Goal: Task Accomplishment & Management: Use online tool/utility

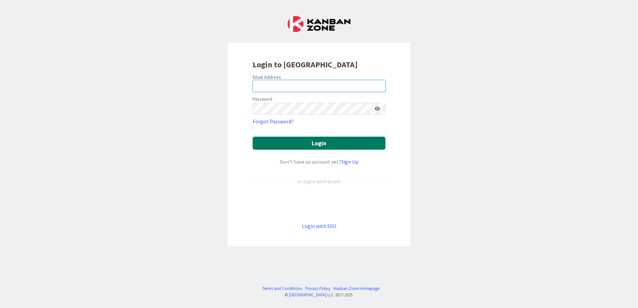
type input "[EMAIL_ADDRESS][DOMAIN_NAME]"
click at [337, 147] on button "Login" at bounding box center [318, 143] width 133 height 13
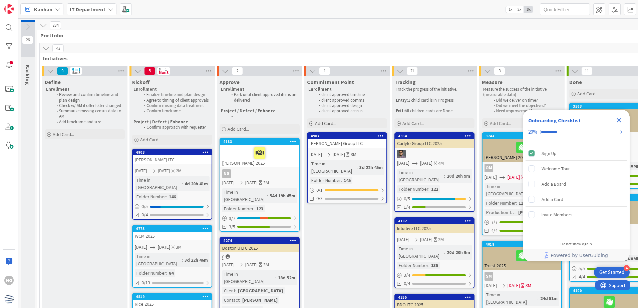
click at [614, 117] on div "Close Checklist" at bounding box center [618, 120] width 11 height 11
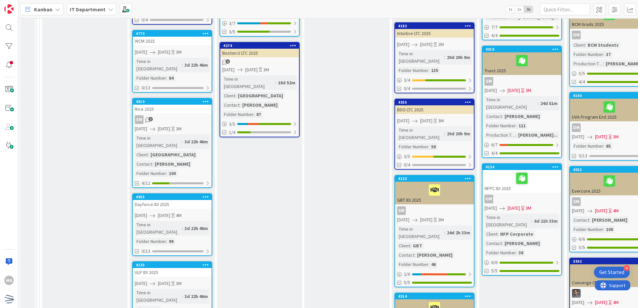
scroll to position [200, 0]
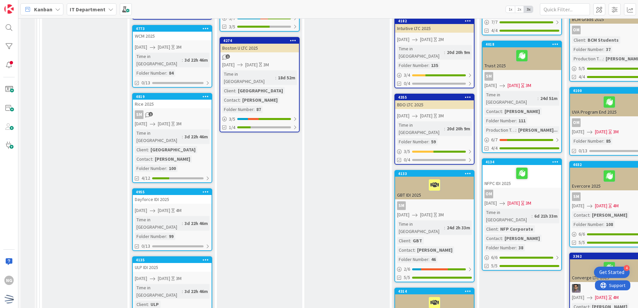
click at [194, 263] on div "ULP IDI 2025" at bounding box center [172, 267] width 79 height 9
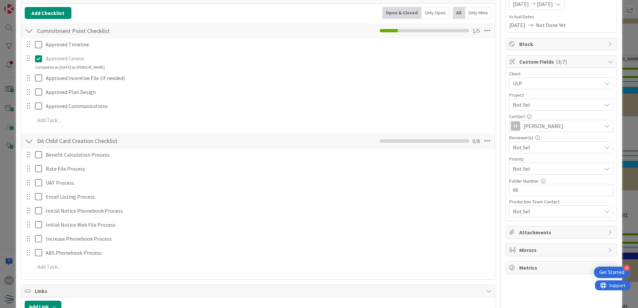
scroll to position [100, 0]
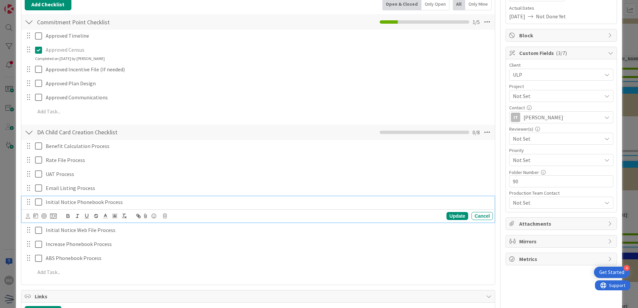
click at [36, 204] on icon at bounding box center [40, 202] width 10 height 8
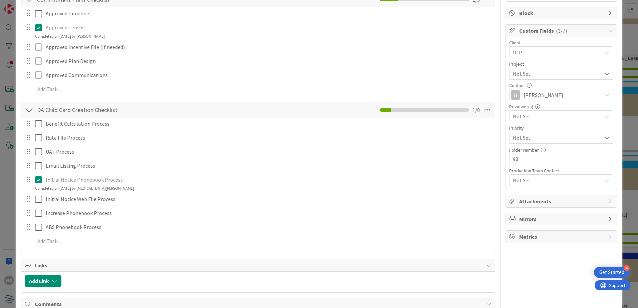
scroll to position [133, 0]
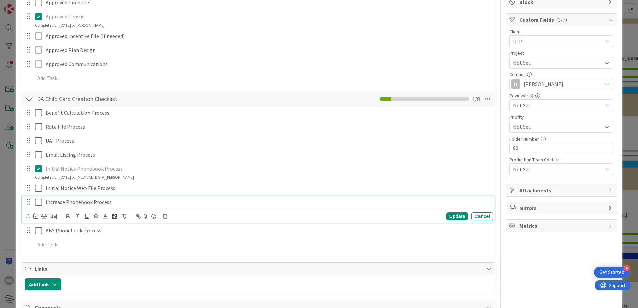
click at [39, 200] on icon at bounding box center [40, 202] width 10 height 8
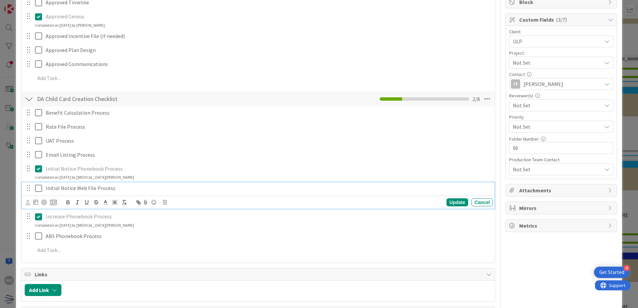
click at [39, 190] on icon at bounding box center [40, 188] width 10 height 8
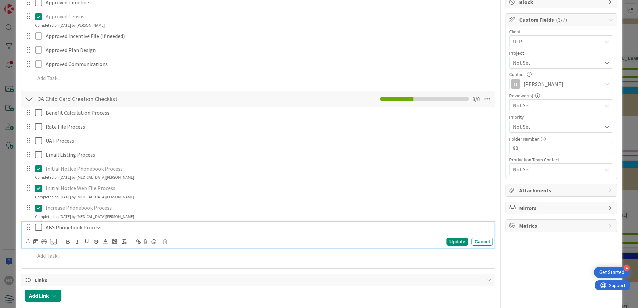
click at [41, 225] on icon at bounding box center [40, 227] width 10 height 8
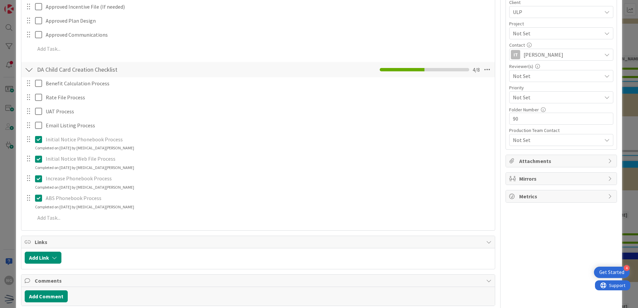
scroll to position [167, 0]
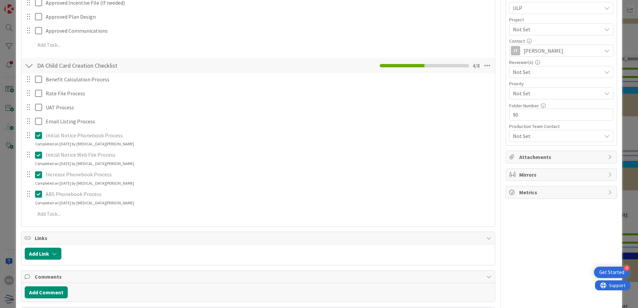
click at [36, 195] on icon at bounding box center [40, 194] width 10 height 8
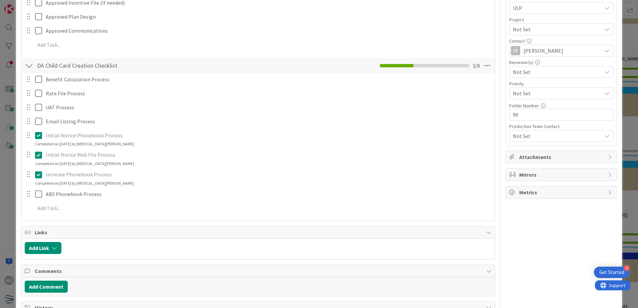
click at [39, 173] on icon at bounding box center [40, 175] width 10 height 8
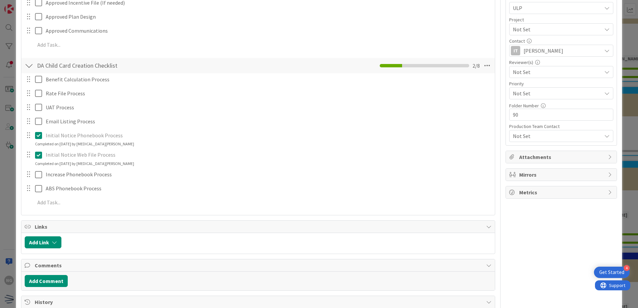
click at [39, 156] on icon at bounding box center [40, 155] width 10 height 8
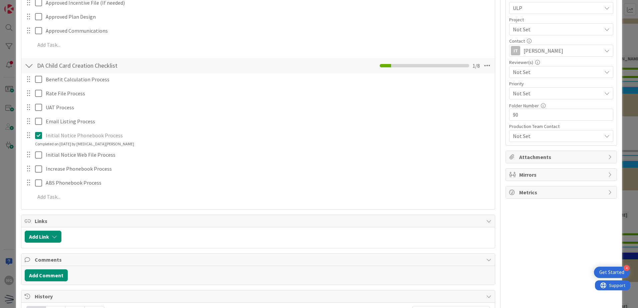
click at [38, 136] on icon at bounding box center [40, 135] width 10 height 8
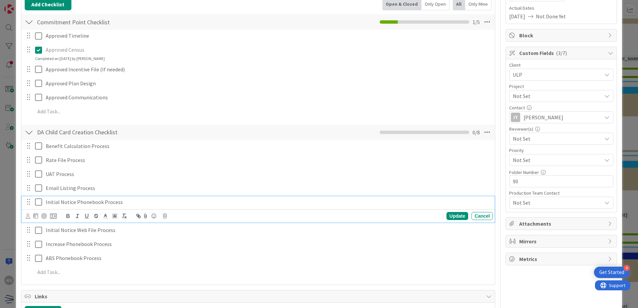
scroll to position [67, 0]
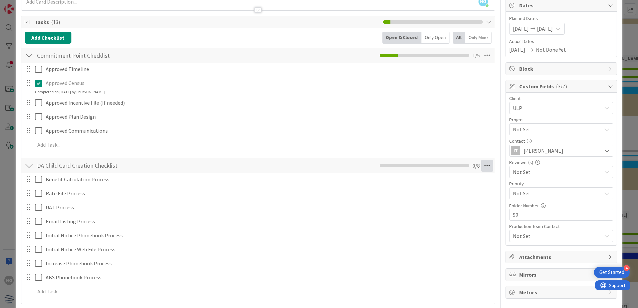
click at [481, 168] on icon at bounding box center [487, 166] width 12 height 12
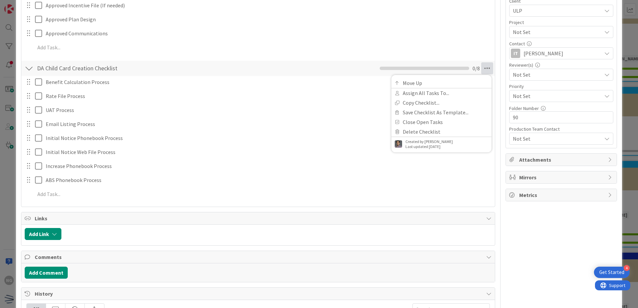
scroll to position [200, 0]
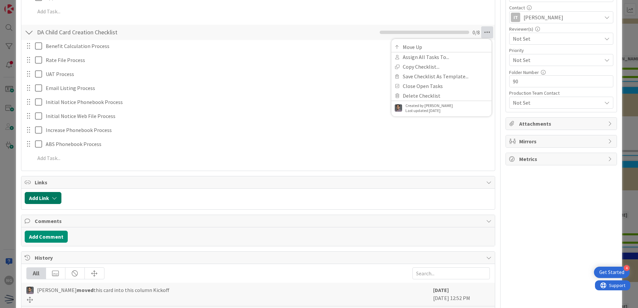
click at [43, 199] on button "Add Link" at bounding box center [43, 198] width 37 height 12
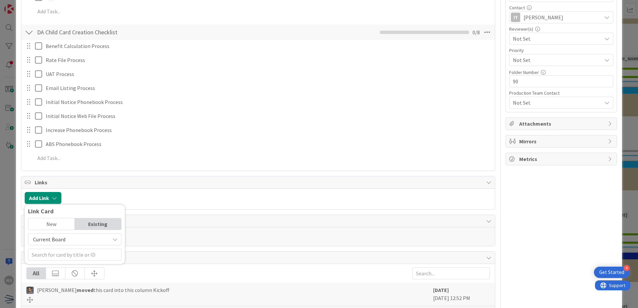
click at [63, 225] on div "New" at bounding box center [51, 223] width 46 height 11
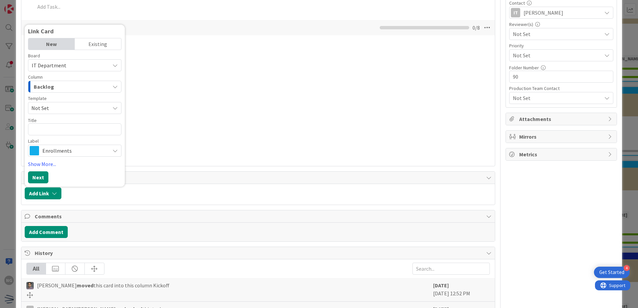
click at [100, 43] on div "Existing" at bounding box center [98, 43] width 46 height 11
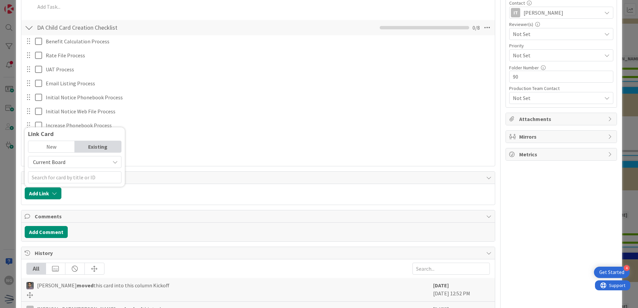
click at [60, 165] on span "Current Board" at bounding box center [69, 161] width 75 height 9
click at [64, 189] on span "All Boards" at bounding box center [78, 190] width 93 height 10
click at [68, 163] on span "All Boards" at bounding box center [69, 161] width 75 height 9
click at [63, 177] on span "Current Board" at bounding box center [78, 178] width 93 height 10
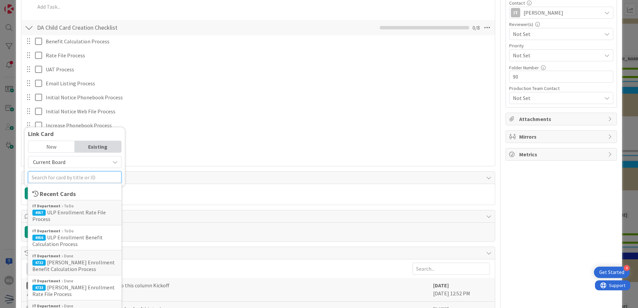
click at [73, 177] on input "text" at bounding box center [74, 177] width 93 height 12
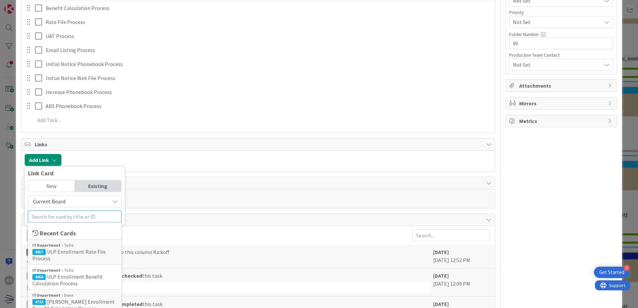
scroll to position [271, 0]
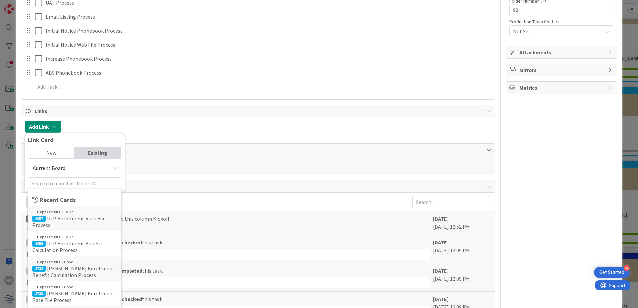
click at [58, 151] on div "New" at bounding box center [51, 152] width 46 height 11
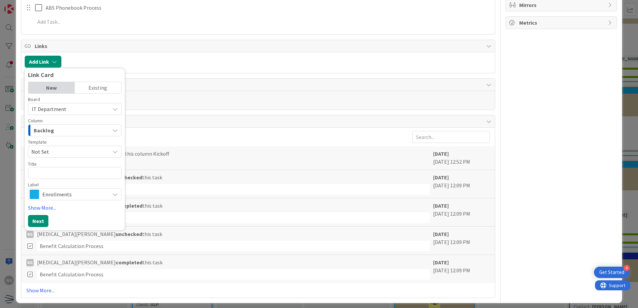
scroll to position [338, 0]
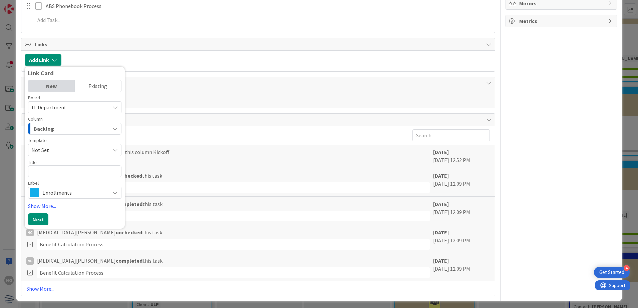
click at [99, 148] on span "Not Set" at bounding box center [67, 150] width 73 height 9
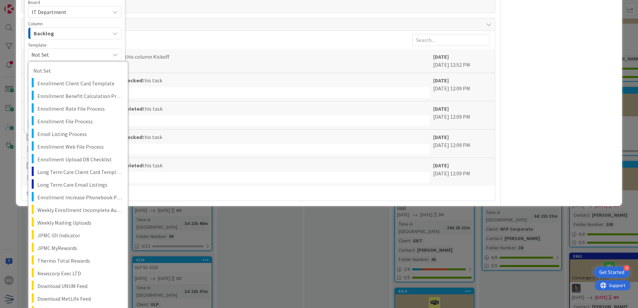
scroll to position [424, 0]
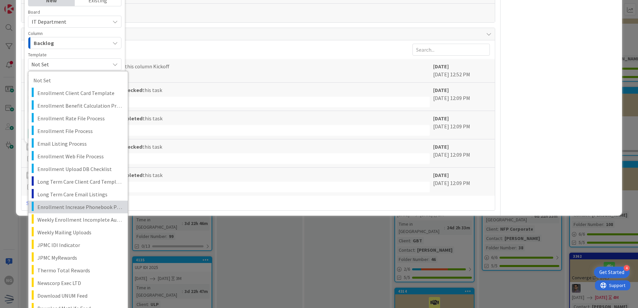
click at [73, 208] on span "Enrollment Increase Phonebook Process" at bounding box center [79, 207] width 85 height 9
type textarea "x"
type textarea "Enrollment Increase Phonebook Process"
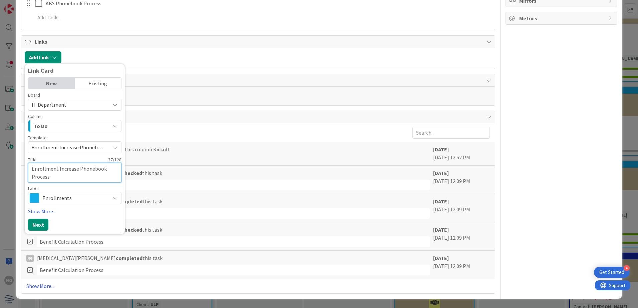
click at [33, 169] on textarea "Enrollment Increase Phonebook Process" at bounding box center [74, 173] width 93 height 20
type textarea "x"
type textarea "UEnrollment Increase Phonebook Process"
type textarea "x"
type textarea "ULEnrollment Increase Phonebook Process"
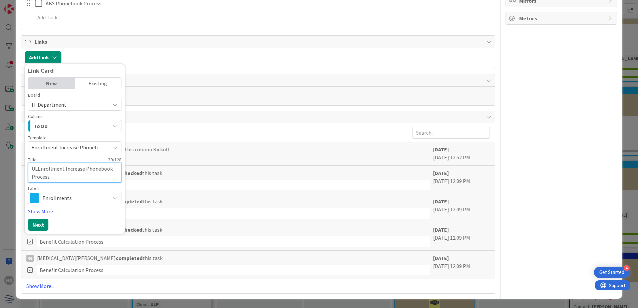
type textarea "x"
type textarea "ULPEnrollment Increase Phonebook Process"
type textarea "x"
type textarea "ULP-Enrollment Increase Phonebook Process"
click at [42, 229] on button "Next" at bounding box center [38, 225] width 20 height 12
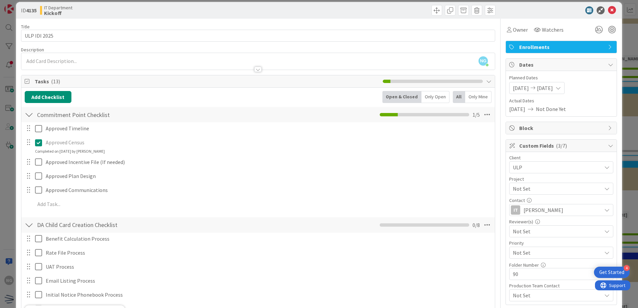
scroll to position [0, 0]
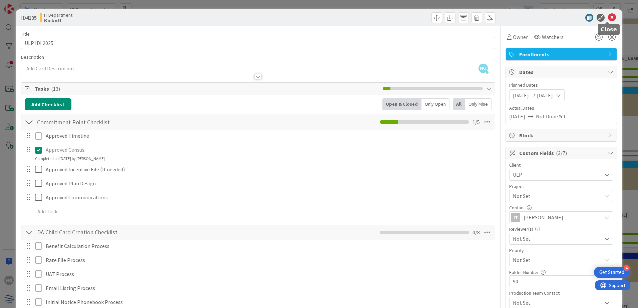
click at [608, 15] on icon at bounding box center [612, 18] width 8 height 8
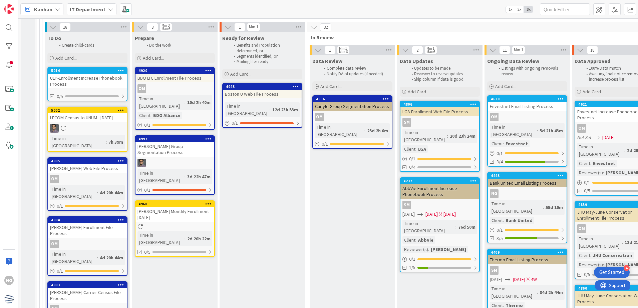
scroll to position [2301, 0]
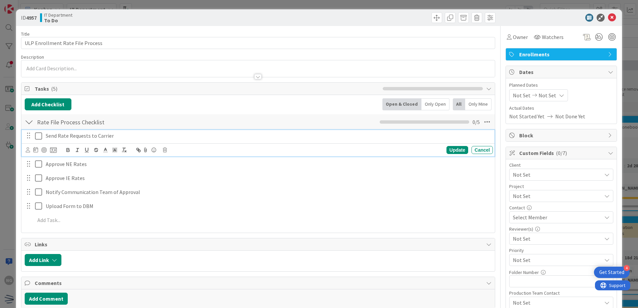
click at [37, 137] on icon at bounding box center [40, 136] width 10 height 8
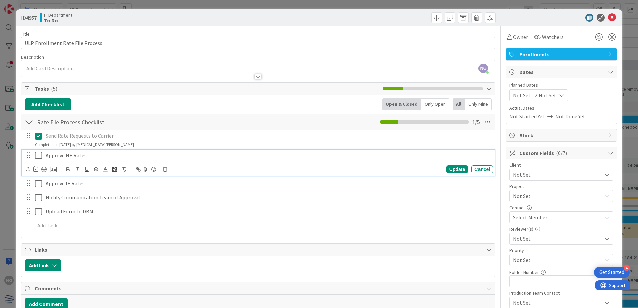
click at [40, 159] on icon at bounding box center [40, 155] width 10 height 8
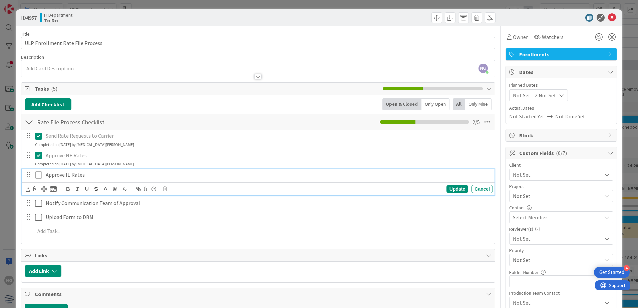
click at [39, 174] on icon at bounding box center [40, 175] width 10 height 8
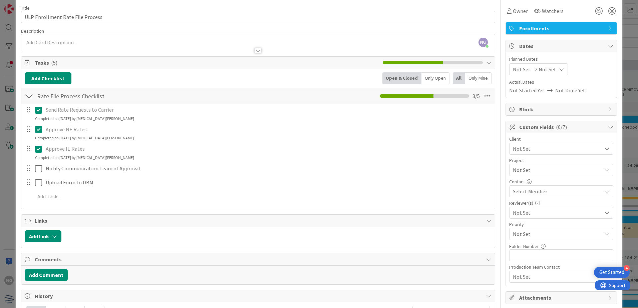
scroll to position [33, 0]
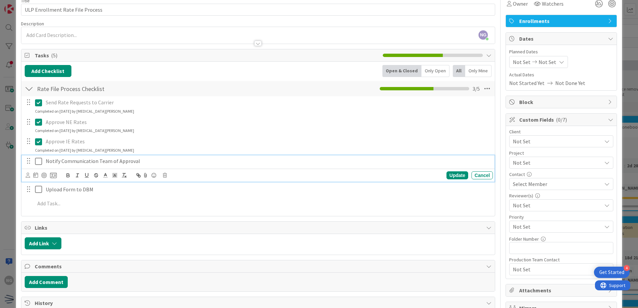
click at [39, 158] on icon at bounding box center [40, 161] width 10 height 8
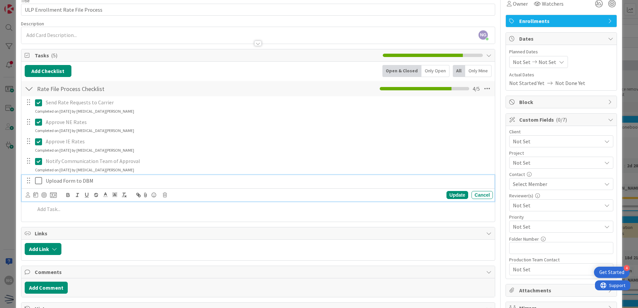
click at [36, 181] on icon at bounding box center [40, 181] width 10 height 8
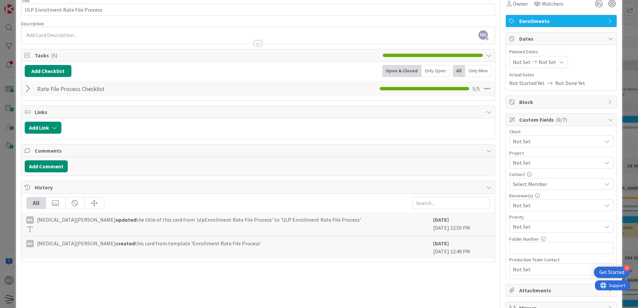
scroll to position [0, 0]
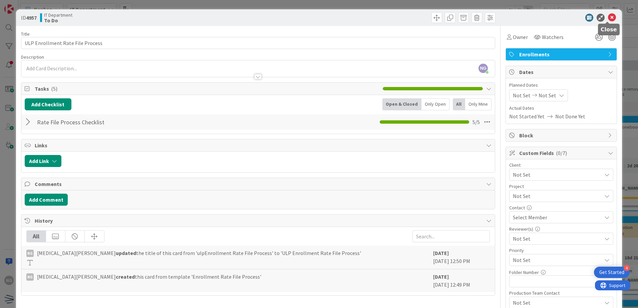
click at [609, 18] on icon at bounding box center [612, 18] width 8 height 8
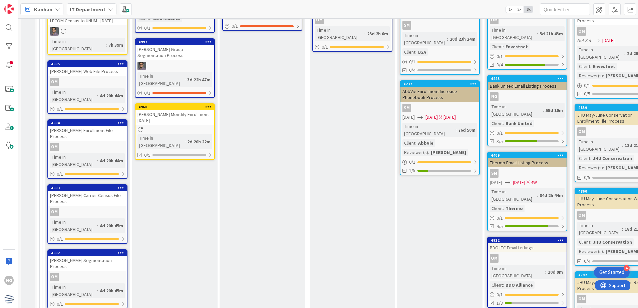
scroll to position [2380, 0]
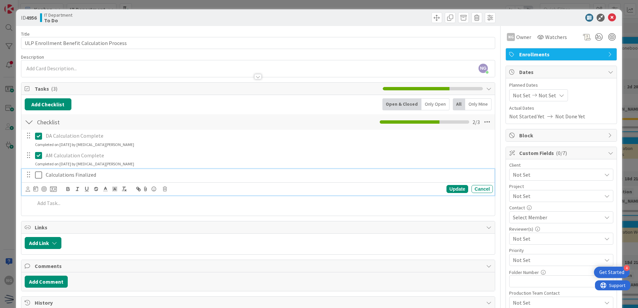
click at [36, 175] on icon at bounding box center [40, 175] width 10 height 8
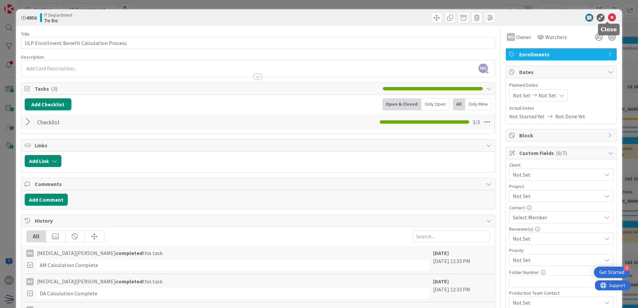
click at [608, 16] on icon at bounding box center [612, 18] width 8 height 8
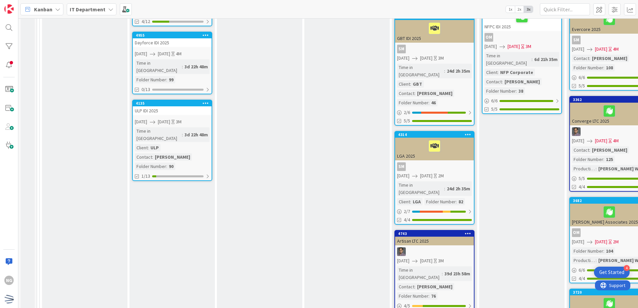
scroll to position [279, 0]
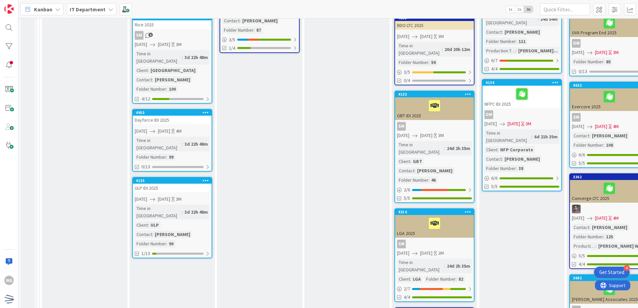
click at [163, 184] on div "ULP IDI 2025" at bounding box center [172, 188] width 79 height 9
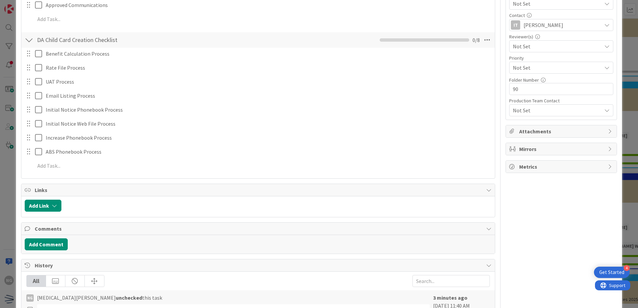
scroll to position [233, 0]
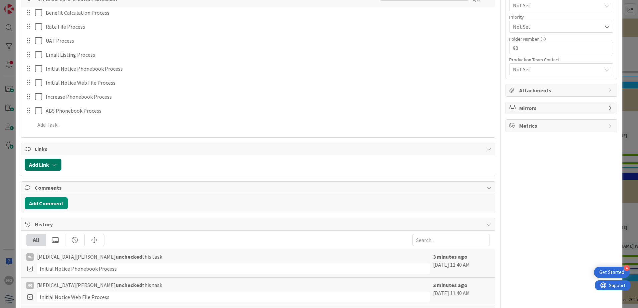
click at [53, 164] on icon "button" at bounding box center [54, 164] width 5 height 5
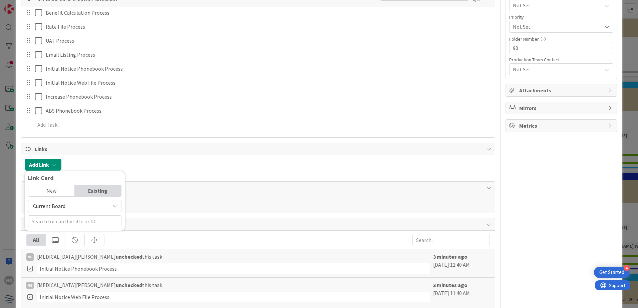
click at [61, 190] on div "New" at bounding box center [51, 190] width 46 height 11
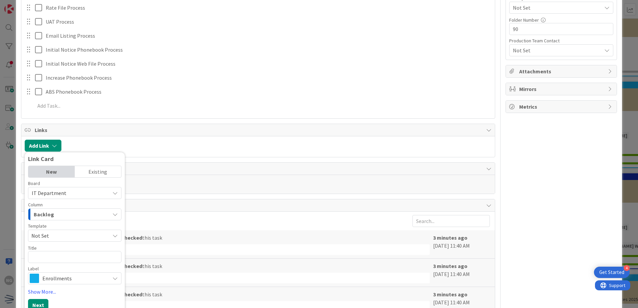
scroll to position [300, 0]
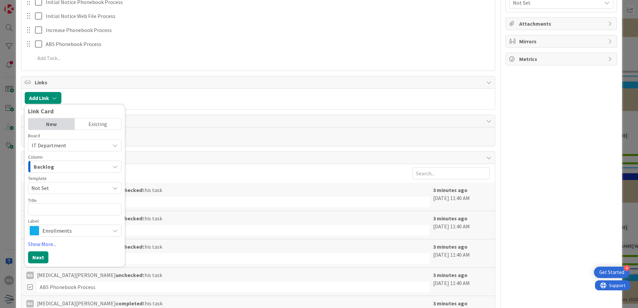
click at [81, 188] on span "Not Set" at bounding box center [67, 188] width 73 height 9
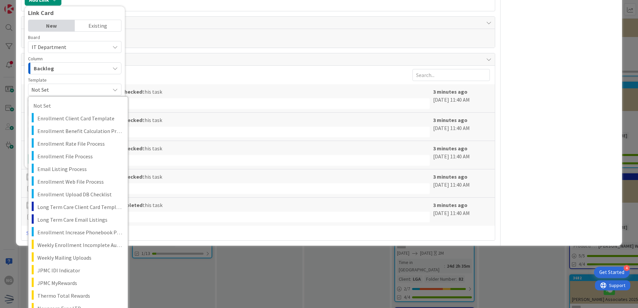
scroll to position [390, 0]
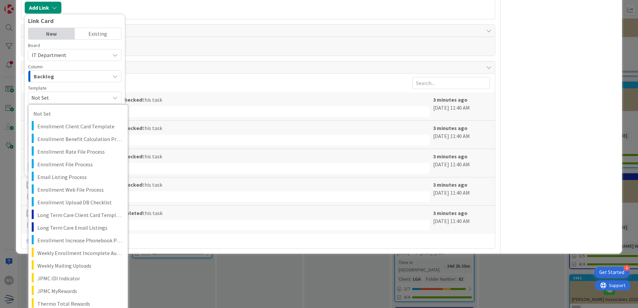
click at [136, 96] on div "NG [MEDICAL_DATA][PERSON_NAME] unchecked this task" at bounding box center [227, 100] width 403 height 8
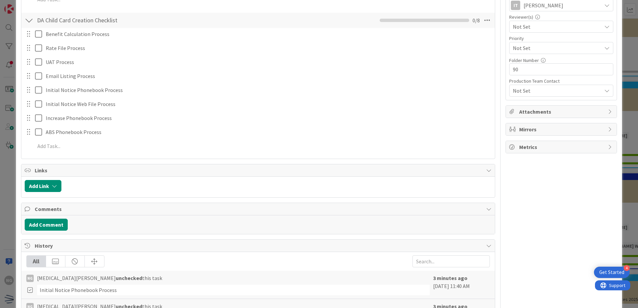
scroll to position [179, 0]
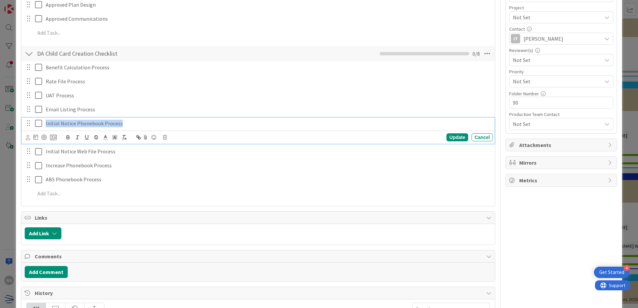
drag, startPoint x: 121, startPoint y: 122, endPoint x: 45, endPoint y: 119, distance: 76.1
click at [46, 120] on p "Initial Notice Phonebook Process" at bounding box center [268, 124] width 444 height 8
copy p "Initial Notice Phonebook Process"
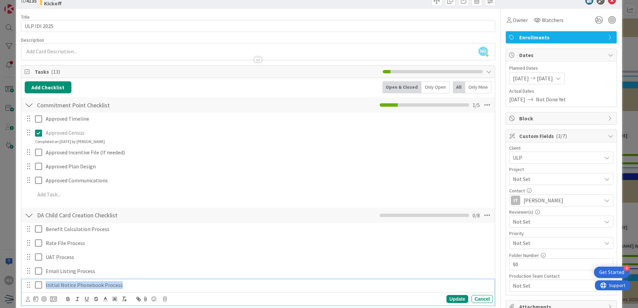
scroll to position [0, 0]
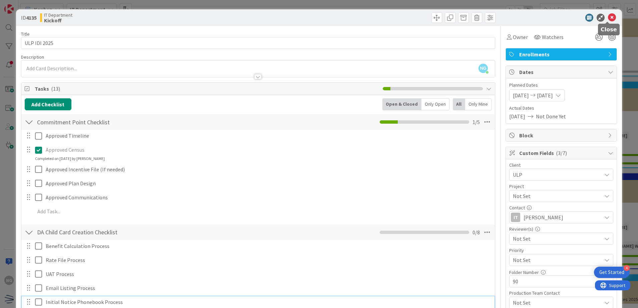
click at [608, 17] on icon at bounding box center [612, 18] width 8 height 8
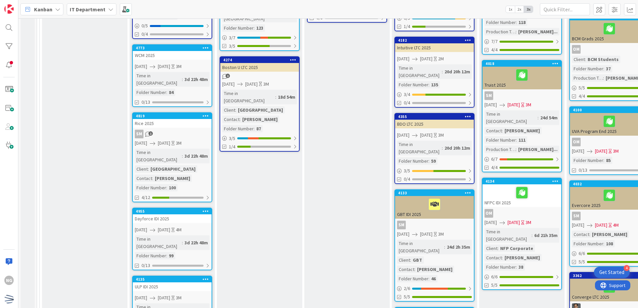
scroll to position [177, 0]
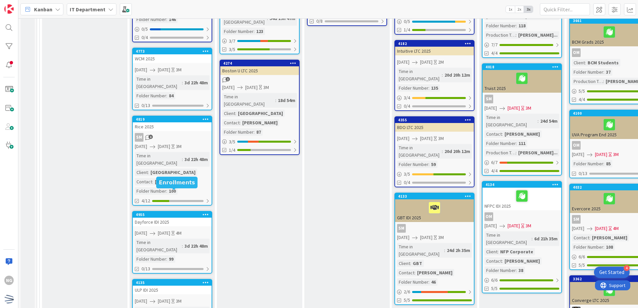
click at [179, 218] on div "Dayforce IDI 2025" at bounding box center [172, 222] width 79 height 9
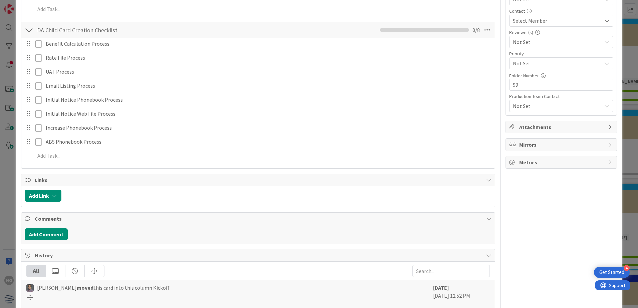
scroll to position [200, 0]
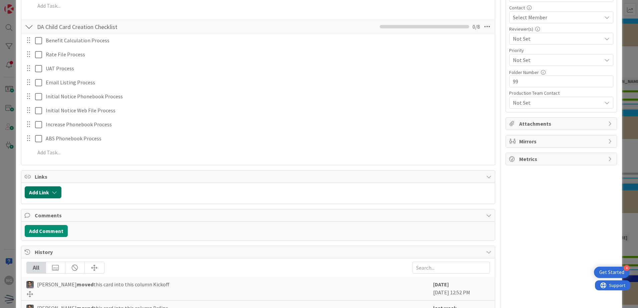
click at [44, 193] on button "Add Link" at bounding box center [43, 192] width 37 height 12
click at [54, 214] on div "New" at bounding box center [51, 218] width 46 height 11
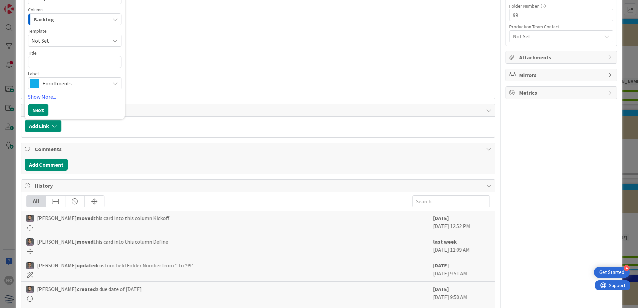
scroll to position [267, 0]
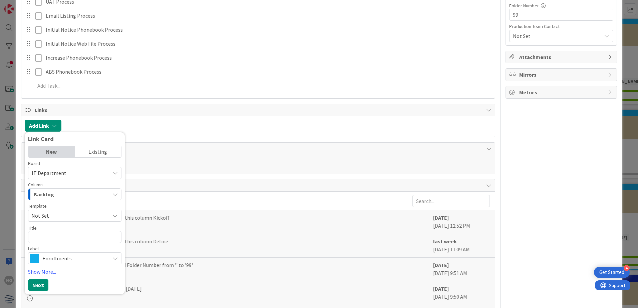
click at [99, 214] on span "Not Set" at bounding box center [67, 215] width 73 height 9
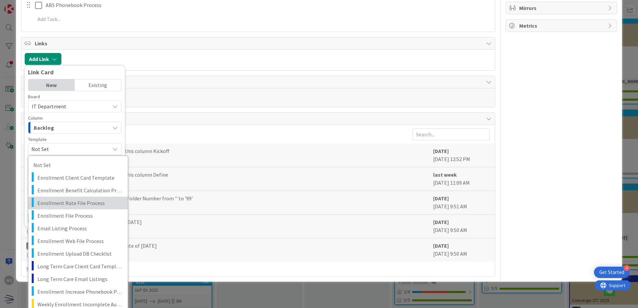
scroll to position [367, 0]
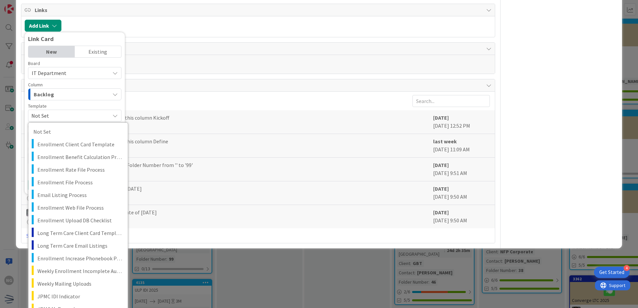
drag, startPoint x: 187, startPoint y: 79, endPoint x: 174, endPoint y: 80, distance: 13.4
click at [187, 79] on div "History All [PERSON_NAME] moved this card into this column Kickoff [DATE] [DATE…" at bounding box center [258, 161] width 474 height 164
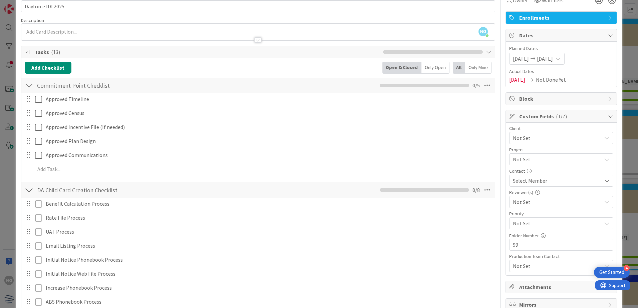
scroll to position [0, 0]
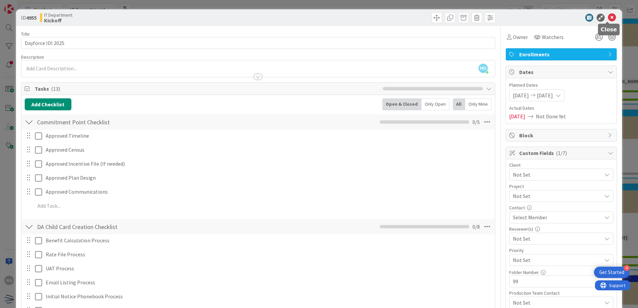
click at [608, 18] on icon at bounding box center [612, 18] width 8 height 8
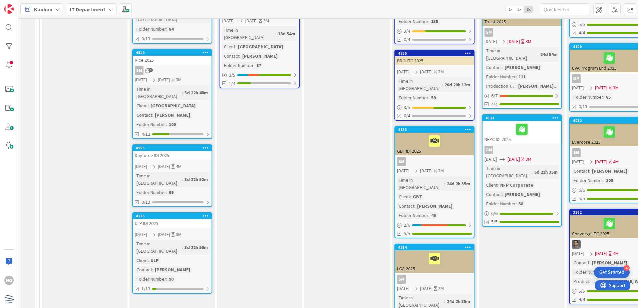
click at [181, 219] on div "ULP IDI 2025" at bounding box center [172, 223] width 79 height 9
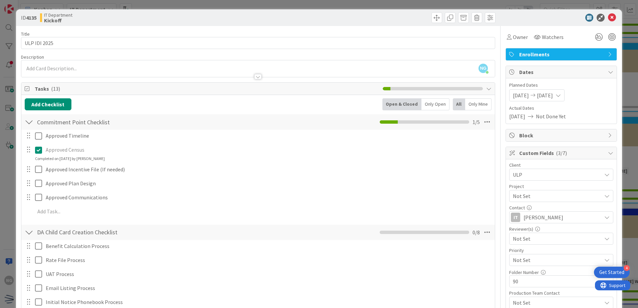
click at [88, 71] on div at bounding box center [257, 73] width 473 height 7
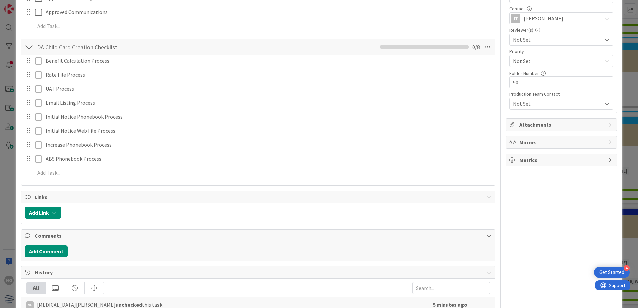
scroll to position [200, 0]
click at [56, 212] on icon "button" at bounding box center [54, 211] width 5 height 5
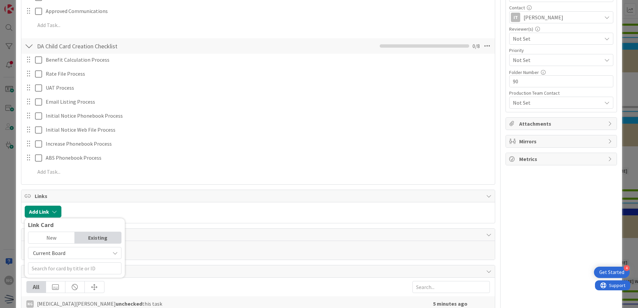
click at [100, 241] on div "Existing" at bounding box center [98, 237] width 46 height 11
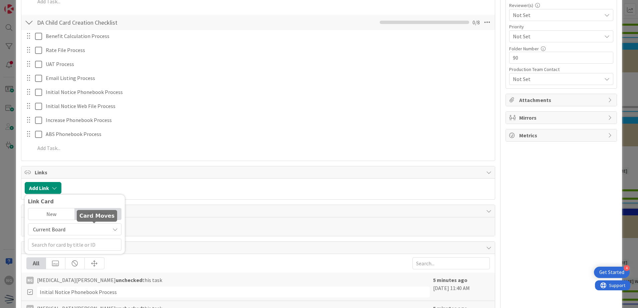
scroll to position [267, 0]
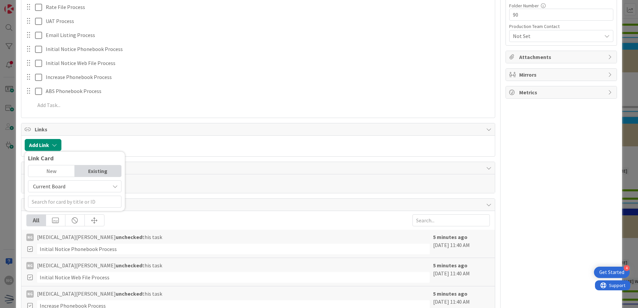
click at [104, 182] on span "Current Board" at bounding box center [69, 186] width 75 height 9
click at [88, 204] on span "Current Board" at bounding box center [78, 202] width 93 height 10
click at [98, 202] on input "text" at bounding box center [74, 202] width 93 height 12
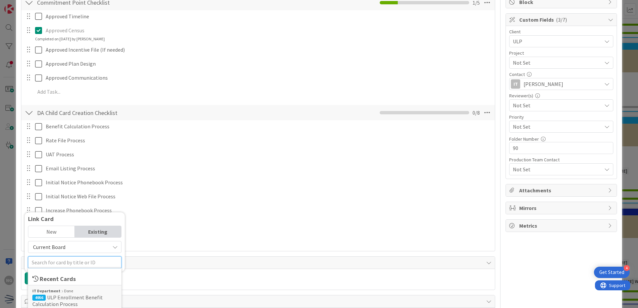
scroll to position [0, 0]
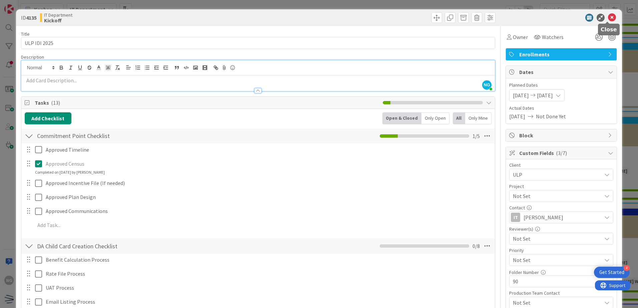
click at [608, 17] on icon at bounding box center [612, 18] width 8 height 8
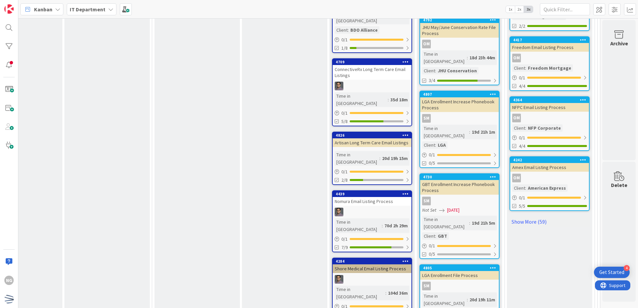
scroll to position [2678, 160]
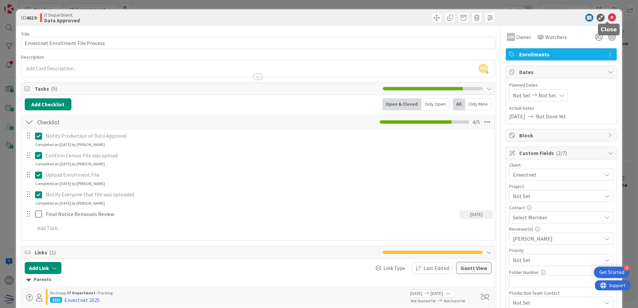
click at [608, 16] on icon at bounding box center [612, 18] width 8 height 8
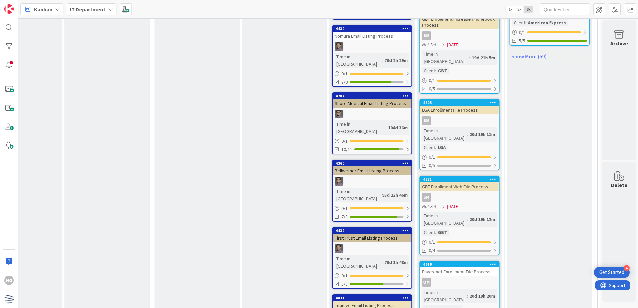
scroll to position [2845, 160]
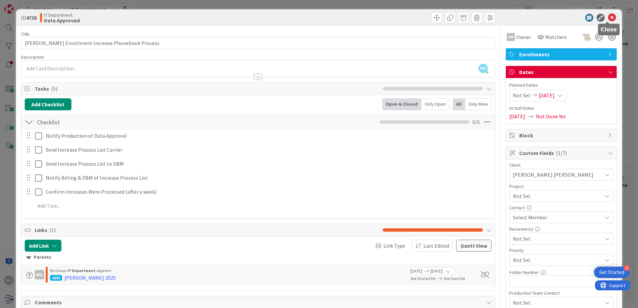
click at [608, 20] on icon at bounding box center [612, 18] width 8 height 8
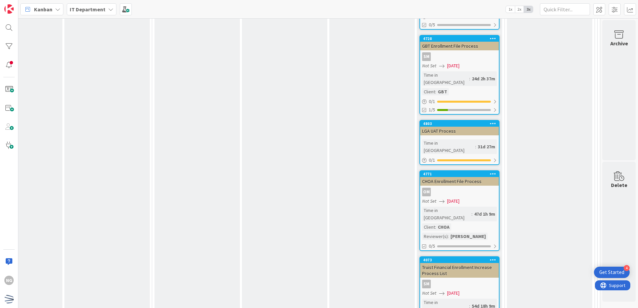
scroll to position [3312, 160]
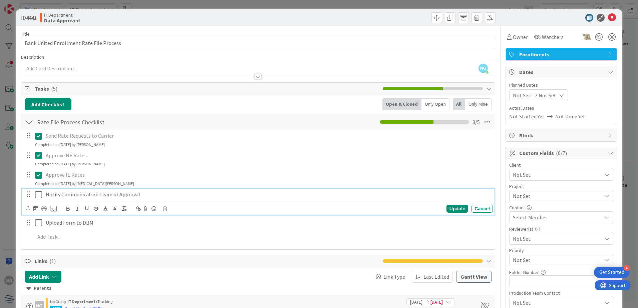
click at [75, 199] on div "Notify Communication Team of Approval" at bounding box center [268, 195] width 450 height 12
click at [35, 196] on icon at bounding box center [40, 195] width 10 height 8
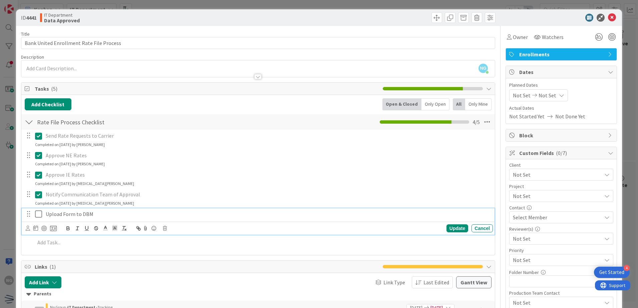
click at [37, 215] on icon at bounding box center [40, 214] width 10 height 8
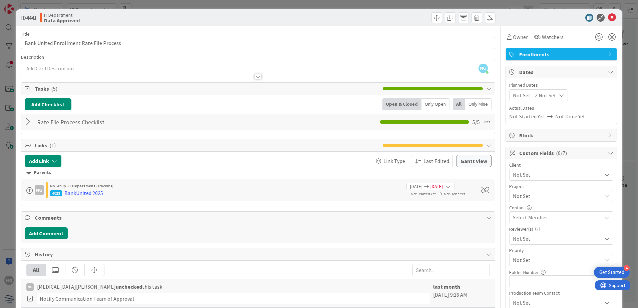
click at [608, 12] on div "ID 4441 IT Department Data Approved" at bounding box center [319, 17] width 606 height 17
click at [608, 18] on icon at bounding box center [612, 18] width 8 height 8
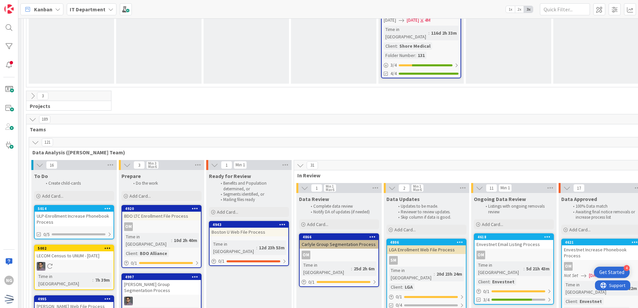
scroll to position [2178, 0]
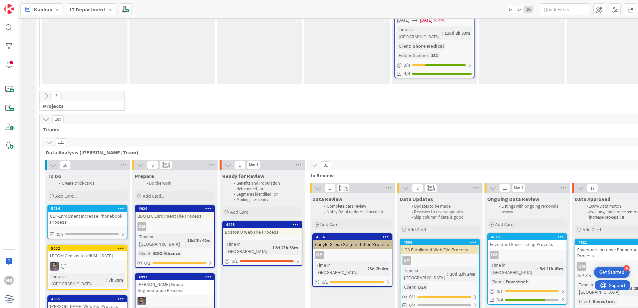
click at [448, 270] on div "20d 23h 24m" at bounding box center [462, 273] width 29 height 7
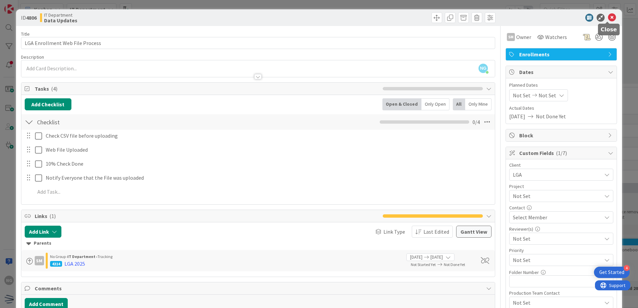
click at [608, 18] on icon at bounding box center [612, 18] width 8 height 8
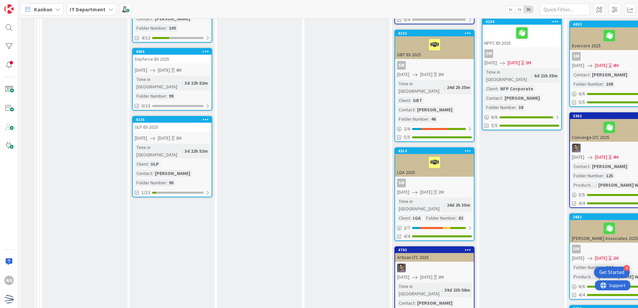
scroll to position [344, 0]
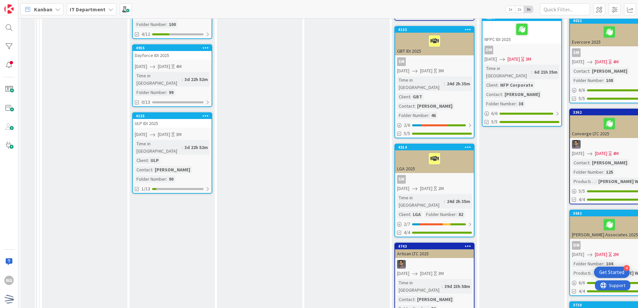
click at [169, 119] on div "ULP IDI 2025" at bounding box center [172, 123] width 79 height 9
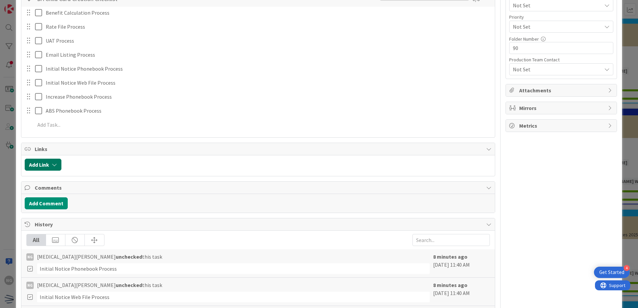
click at [48, 160] on button "Add Link" at bounding box center [43, 165] width 37 height 12
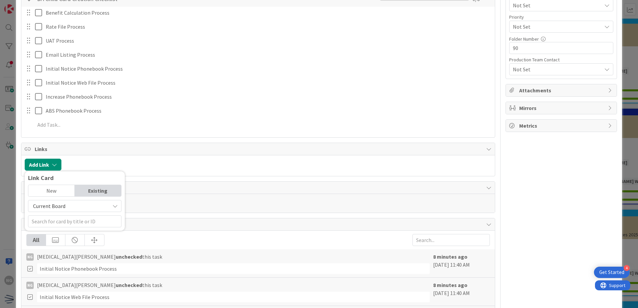
click at [56, 191] on div "New" at bounding box center [51, 190] width 46 height 11
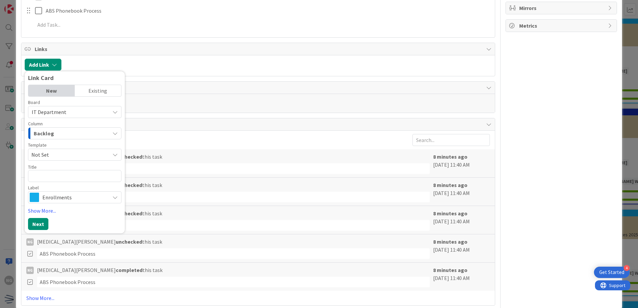
click at [88, 129] on div "Backlog" at bounding box center [71, 133] width 78 height 11
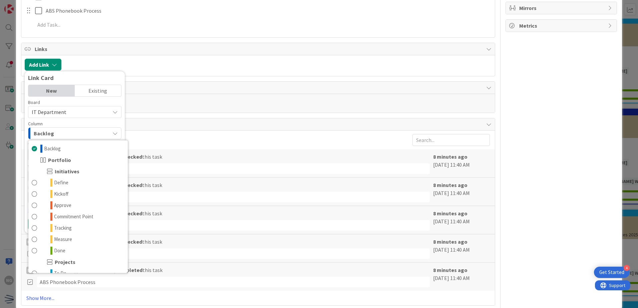
click at [88, 129] on div "Backlog" at bounding box center [71, 133] width 78 height 11
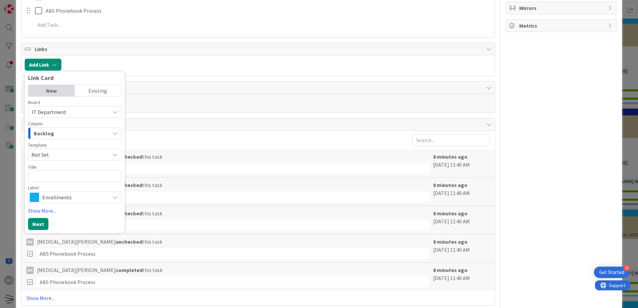
click at [87, 151] on span "Not Set" at bounding box center [67, 154] width 73 height 9
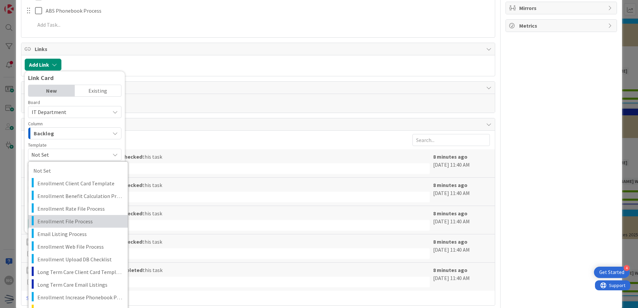
scroll to position [367, 0]
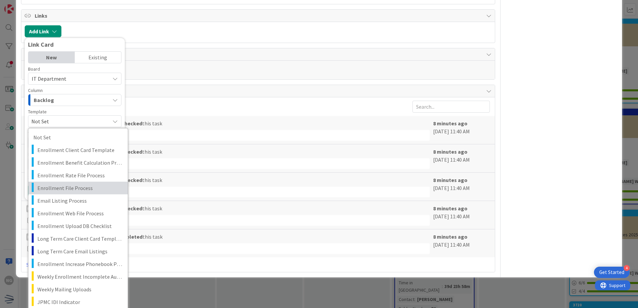
click at [91, 191] on span "Enrollment File Process" at bounding box center [79, 188] width 85 height 9
type textarea "x"
type textarea "Enrollment File Process"
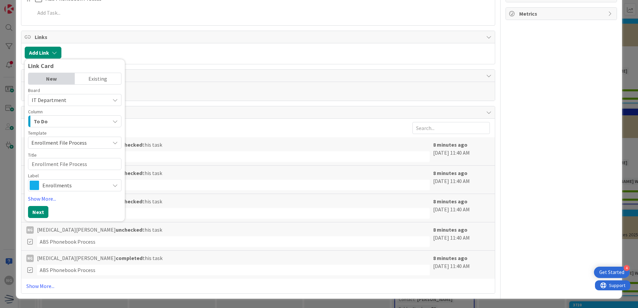
scroll to position [345, 0]
click at [89, 188] on span "Enrollments" at bounding box center [74, 185] width 64 height 9
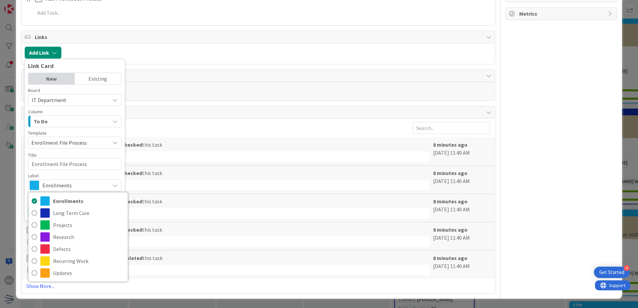
click at [89, 188] on span "Enrollments" at bounding box center [74, 185] width 64 height 9
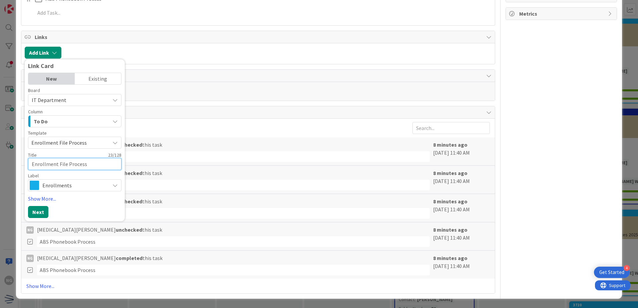
click at [90, 164] on textarea "Enrollment File Process" at bounding box center [74, 164] width 93 height 12
click at [101, 184] on span "Enrollments" at bounding box center [74, 185] width 64 height 9
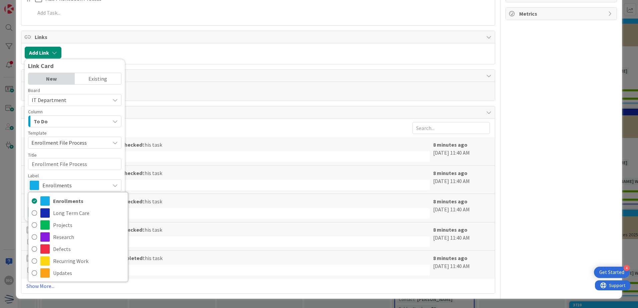
click at [110, 144] on span "Enrollment File Process" at bounding box center [74, 143] width 93 height 12
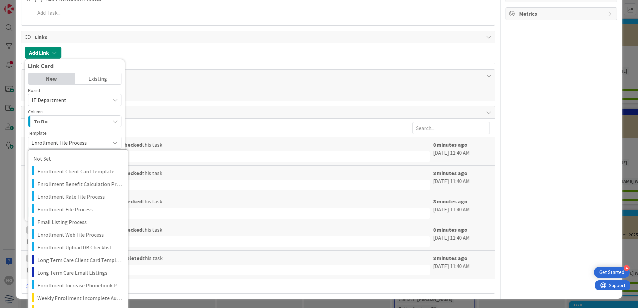
click at [79, 142] on span "Enrollment File Process" at bounding box center [67, 142] width 73 height 9
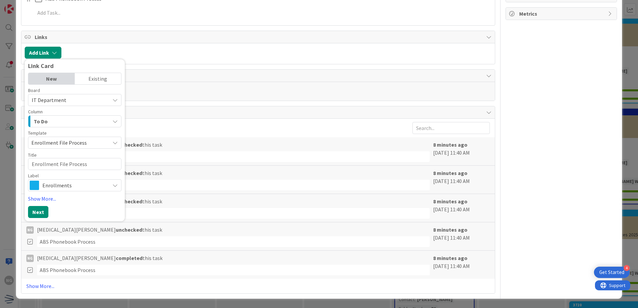
click at [32, 140] on span "Enrollment File Process" at bounding box center [67, 142] width 73 height 9
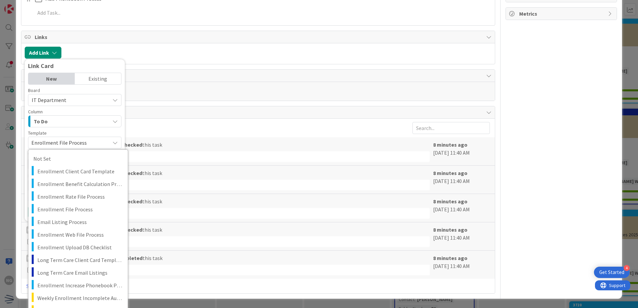
click at [76, 141] on span "Enrollment File Process" at bounding box center [67, 142] width 73 height 9
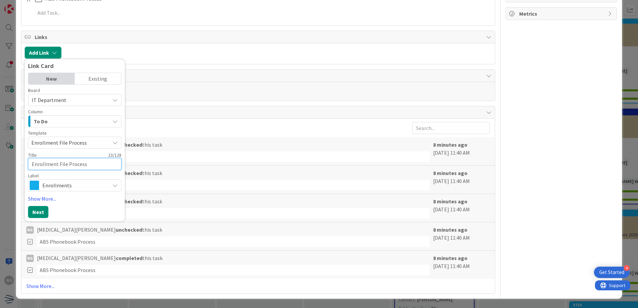
click at [53, 162] on textarea "Enrollment File Process" at bounding box center [74, 164] width 93 height 12
click at [31, 164] on textarea "Enrollment File Process" at bounding box center [74, 164] width 93 height 12
type textarea "x"
type textarea "UEnrollment File Process"
type textarea "x"
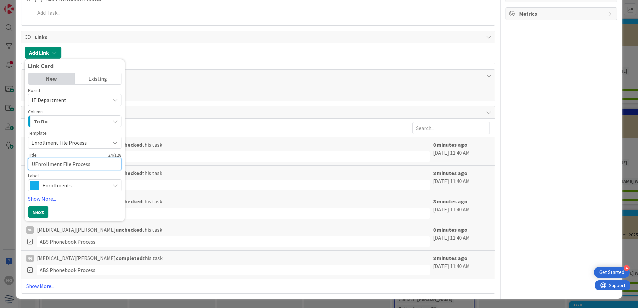
type textarea "ULEnrollment File Process"
type textarea "x"
type textarea "ULPEnrollment File Process"
type textarea "x"
type textarea "ULP Enrollment File Process"
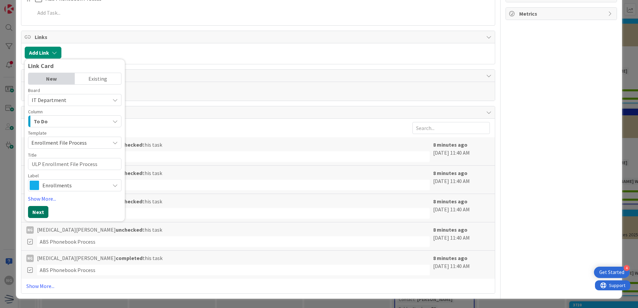
click at [45, 209] on button "Next" at bounding box center [38, 212] width 20 height 12
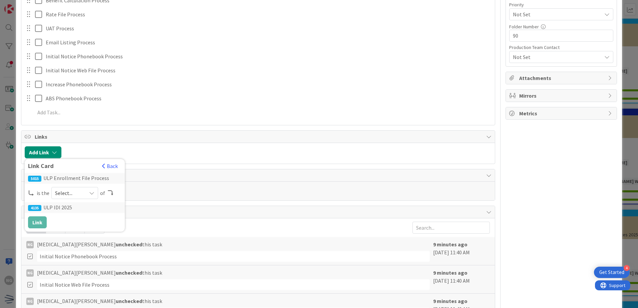
scroll to position [245, 0]
click at [48, 156] on button "Add Link" at bounding box center [43, 153] width 37 height 12
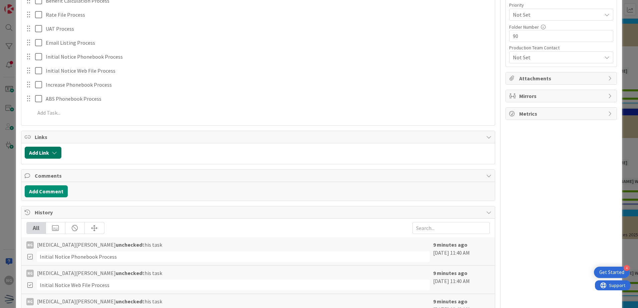
click at [48, 156] on button "Add Link" at bounding box center [43, 153] width 37 height 12
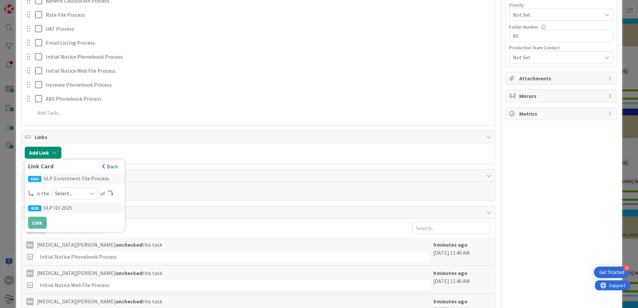
click at [102, 167] on span "button" at bounding box center [103, 166] width 3 height 5
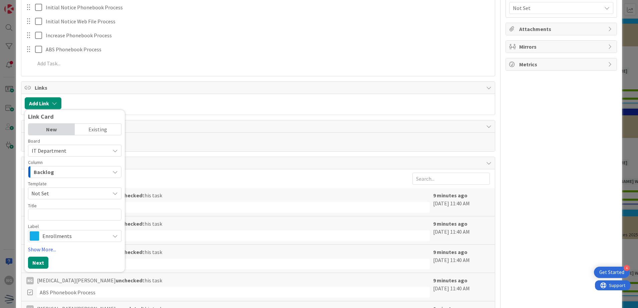
scroll to position [312, 0]
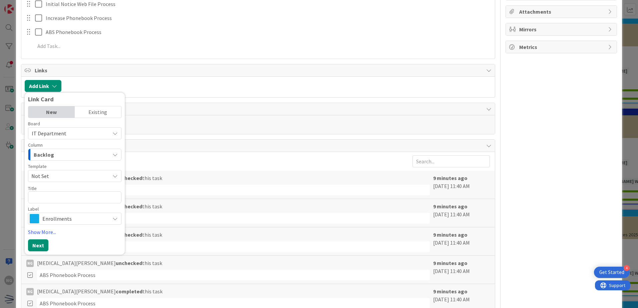
click at [69, 177] on span "Not Set" at bounding box center [67, 176] width 73 height 9
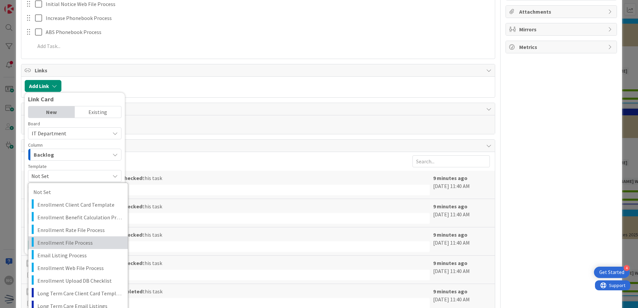
click at [88, 238] on link "Enrollment File Process" at bounding box center [77, 242] width 99 height 13
type textarea "x"
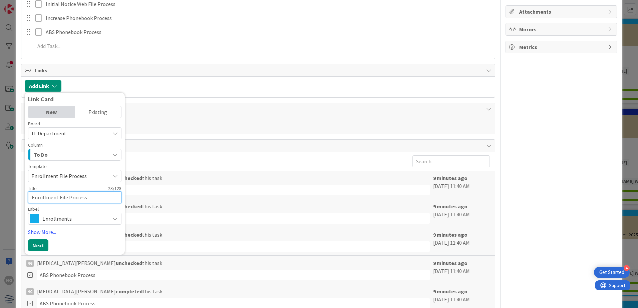
click at [59, 198] on textarea "Enrollment File Process" at bounding box center [74, 197] width 93 height 12
click at [31, 196] on textarea "Enrollment File Process" at bounding box center [74, 197] width 93 height 12
type textarea "uEnrollment File Process"
type textarea "x"
type textarea "ulEnrollment File Process"
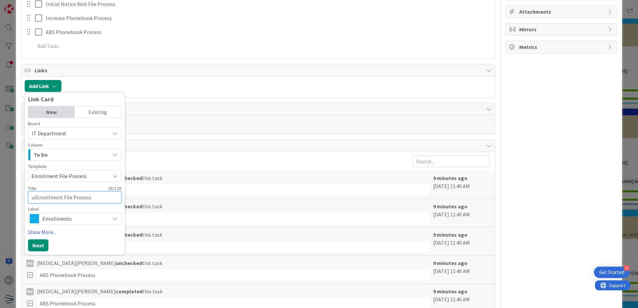
type textarea "x"
type textarea "uEnrollment File Process"
type textarea "x"
type textarea "uEnrollment File Process"
type textarea "x"
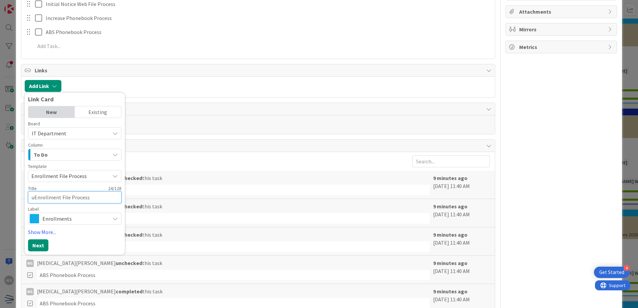
type textarea "ulEnrollment File Process"
type textarea "x"
type textarea "ulpEnrollment File Process"
type textarea "x"
type textarea "ulp-Enrollment File Process"
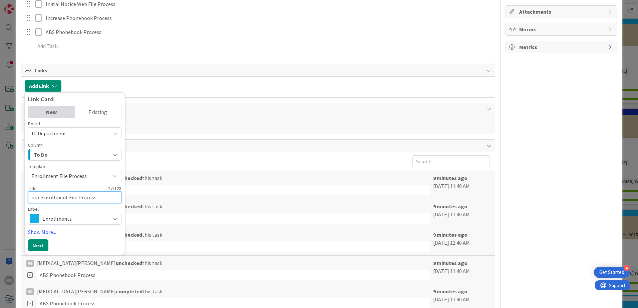
type textarea "x"
type textarea "ulpEnrollment File Process"
type textarea "x"
type textarea "ulEnrollment File Process"
type textarea "x"
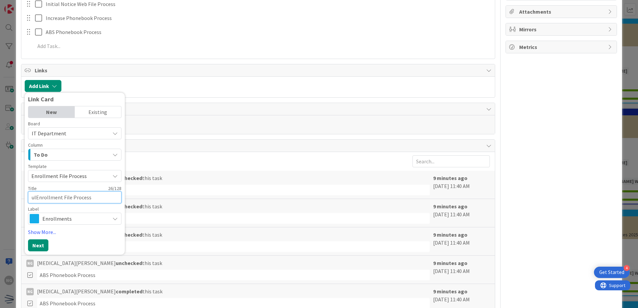
type textarea "uEnrollment File Process"
type textarea "x"
type textarea "Enrollment File Process"
type textarea "x"
type textarea "uEnrollment File Process"
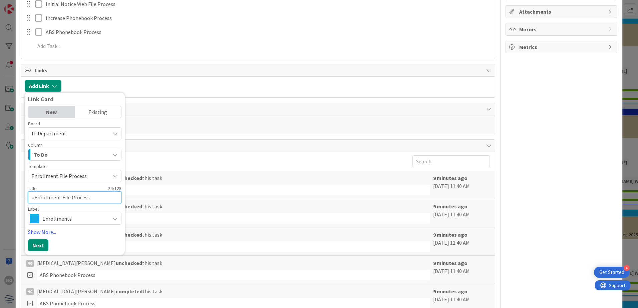
type textarea "x"
type textarea "ulEnrollment File Process"
type textarea "x"
type textarea "ulEnrollment File Process"
type textarea "x"
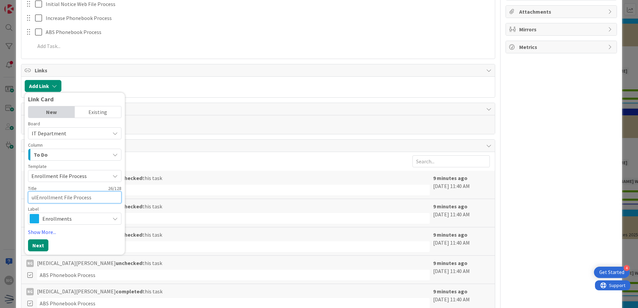
type textarea "uEnrollment File Process"
type textarea "x"
type textarea "Enrollment File Process"
type textarea "x"
type textarea "uEnrollment File Process"
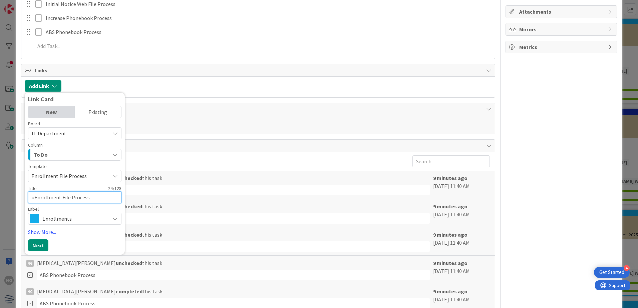
type textarea "x"
type textarea "Enrollment File Process"
type textarea "x"
type textarea "UEnrollment File Process"
type textarea "x"
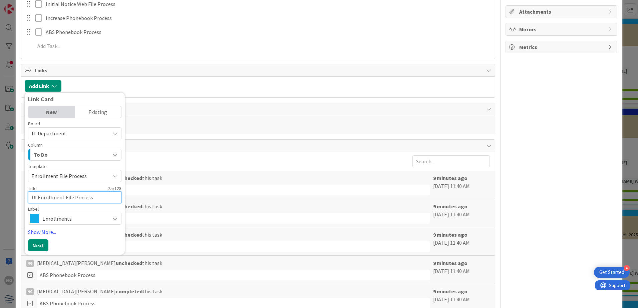
type textarea "UL{Enrollment File Process"
type textarea "x"
type textarea "ULEnrollment File Process"
type textarea "x"
type textarea "ULp-Enrollment File Process"
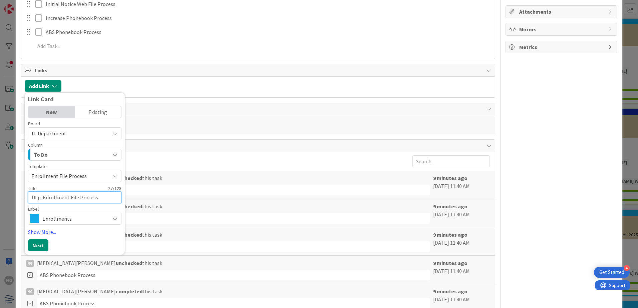
type textarea "x"
type textarea "ULpEnrollment File Process"
type textarea "x"
type textarea "ULEnrollment File Process"
type textarea "x"
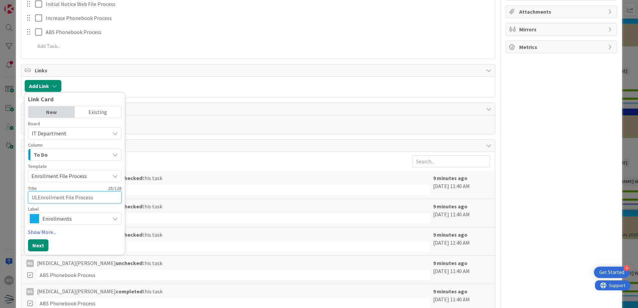
type textarea "ULPEnrollment File Process"
type textarea "x"
type textarea "ULP-Enrollment File Process"
type textarea "x"
type textarea "ULP- Enrollment File Process"
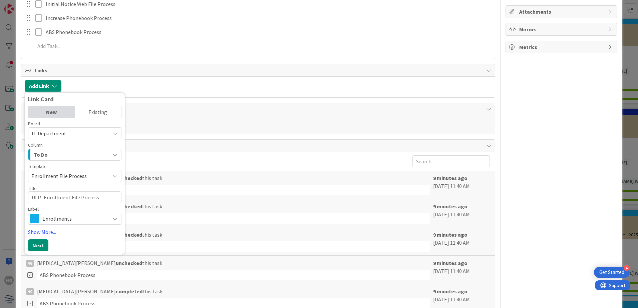
click at [63, 215] on span "Enrollments" at bounding box center [74, 218] width 64 height 9
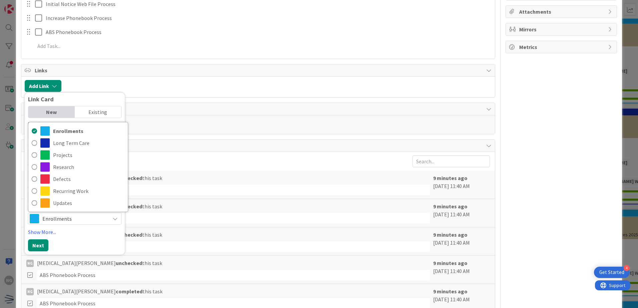
click at [63, 215] on span "Enrollments" at bounding box center [74, 218] width 64 height 9
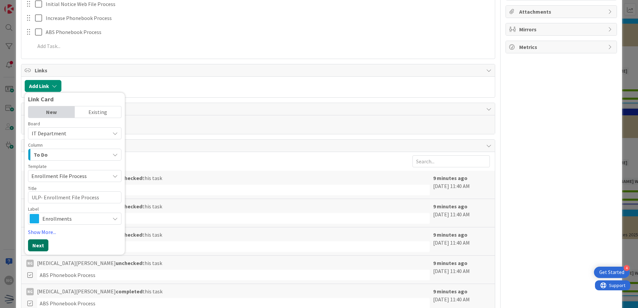
click at [44, 244] on button "Next" at bounding box center [38, 245] width 20 height 12
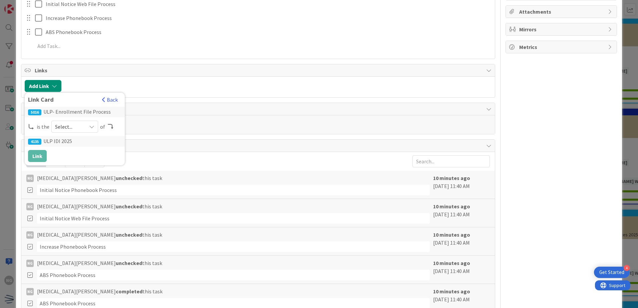
click at [93, 129] on icon at bounding box center [91, 126] width 5 height 5
click at [78, 158] on span "child" at bounding box center [109, 154] width 75 height 10
click at [40, 159] on button "Link" at bounding box center [37, 156] width 19 height 12
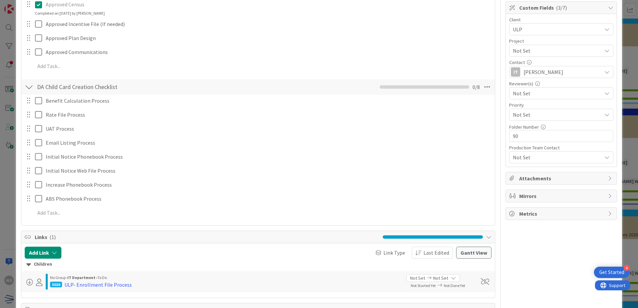
scroll to position [179, 0]
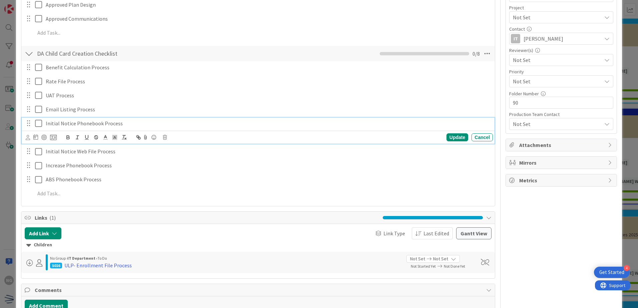
click at [38, 122] on icon at bounding box center [40, 123] width 10 height 8
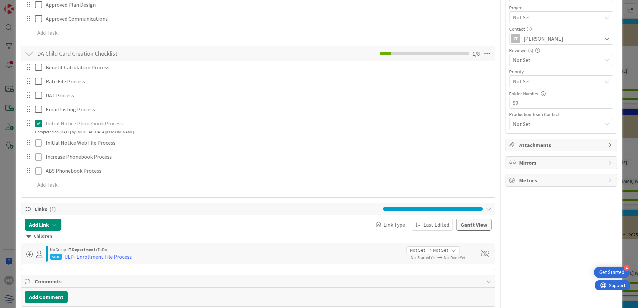
click at [38, 122] on icon at bounding box center [40, 123] width 10 height 8
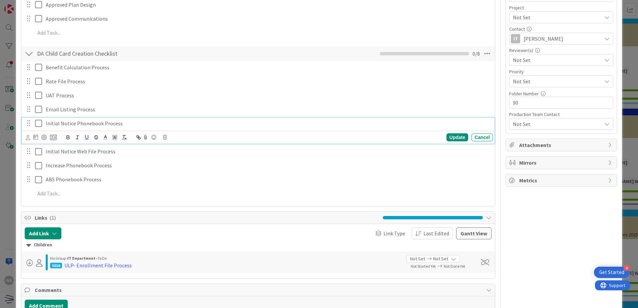
click at [38, 122] on icon at bounding box center [40, 123] width 10 height 8
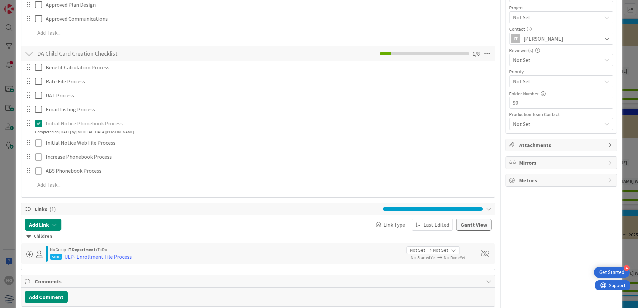
click at [38, 122] on icon at bounding box center [40, 123] width 10 height 8
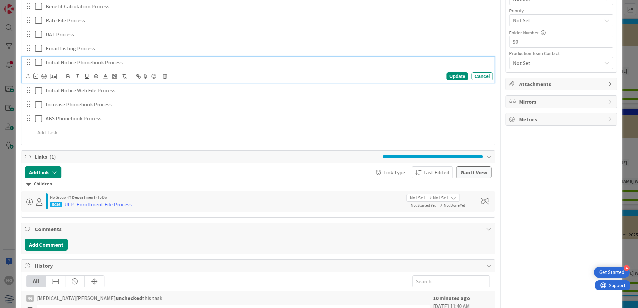
scroll to position [245, 0]
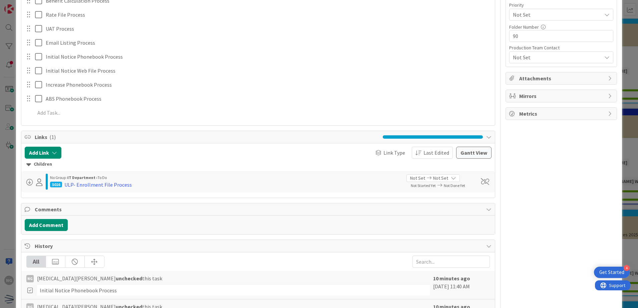
click at [141, 199] on div "Title 12 / 128 ULP IDI 2025 Description NG [MEDICAL_DATA][PERSON_NAME] just joi…" at bounding box center [258, 104] width 474 height 647
click at [141, 185] on div "5016 ULP- Enrollment File Process" at bounding box center [225, 185] width 351 height 8
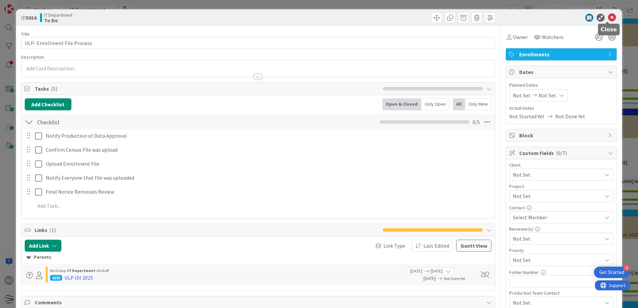
click at [608, 15] on icon at bounding box center [612, 18] width 8 height 8
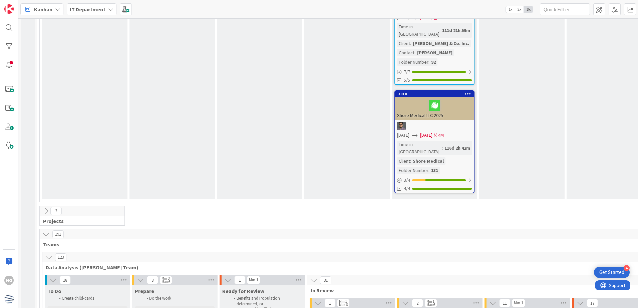
scroll to position [2134, 0]
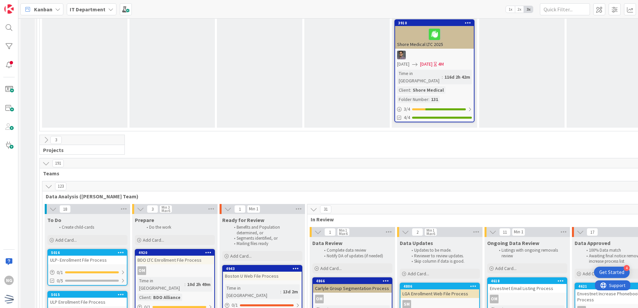
click at [120, 292] on icon at bounding box center [121, 294] width 6 height 5
click at [103, 256] on div "ULP- Enrollment File Process" at bounding box center [87, 260] width 79 height 9
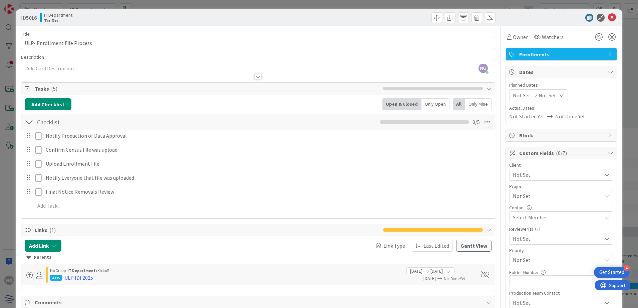
click at [608, 18] on icon at bounding box center [612, 18] width 8 height 8
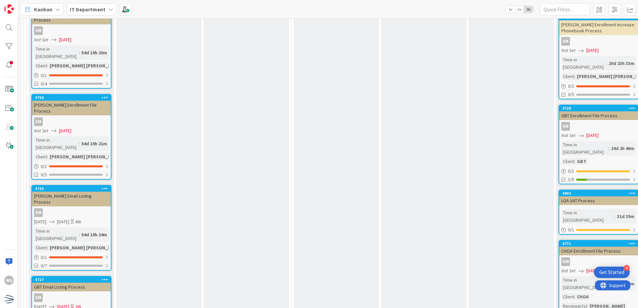
scroll to position [2112, 16]
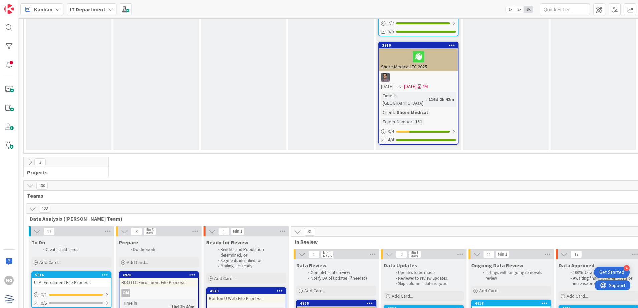
click at [75, 278] on div "ULP- Enrollment File Process" at bounding box center [71, 282] width 79 height 9
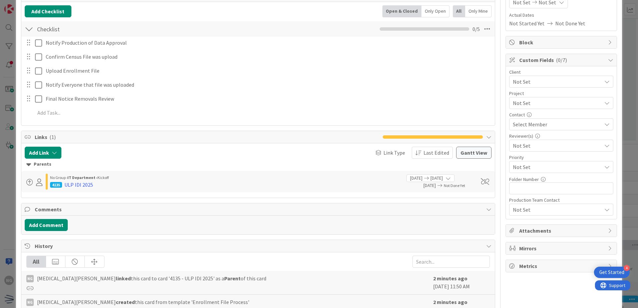
scroll to position [120, 0]
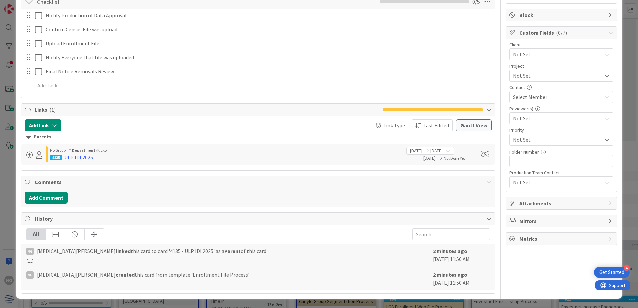
drag, startPoint x: 92, startPoint y: 277, endPoint x: 199, endPoint y: 282, distance: 107.5
click at [199, 282] on div "NG [MEDICAL_DATA][PERSON_NAME] created this card from template 'Enrollment File…" at bounding box center [227, 279] width 403 height 16
click at [239, 285] on div "NG [MEDICAL_DATA][PERSON_NAME] created this card from template 'Enrollment File…" at bounding box center [227, 279] width 403 height 16
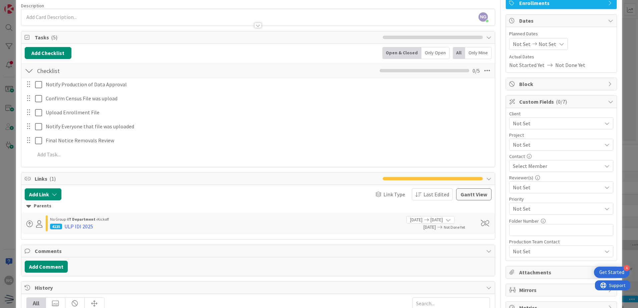
scroll to position [0, 0]
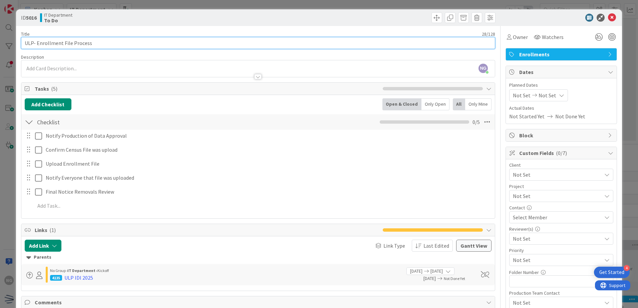
drag, startPoint x: 126, startPoint y: 41, endPoint x: 36, endPoint y: 37, distance: 89.8
click at [36, 37] on input "ULP- Enrollment File Process" at bounding box center [258, 43] width 474 height 12
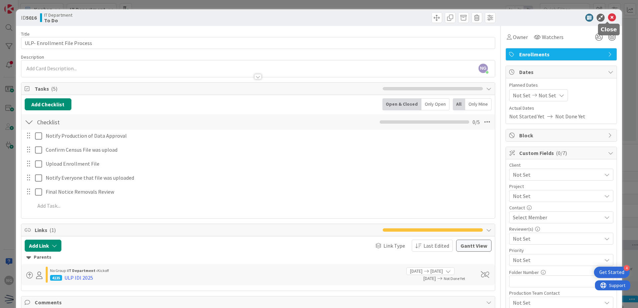
click at [610, 18] on icon at bounding box center [612, 18] width 8 height 8
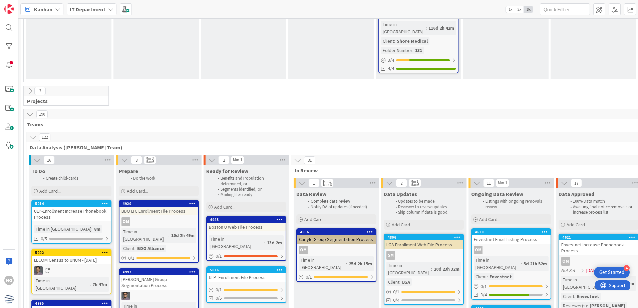
scroll to position [2203, 16]
